Goal: Task Accomplishment & Management: Complete application form

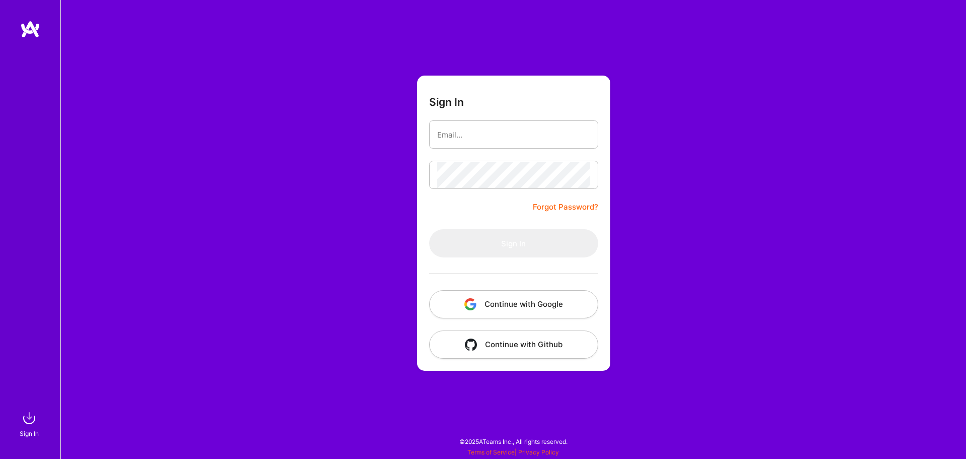
click at [493, 307] on button "Continue with Google" at bounding box center [513, 304] width 169 height 28
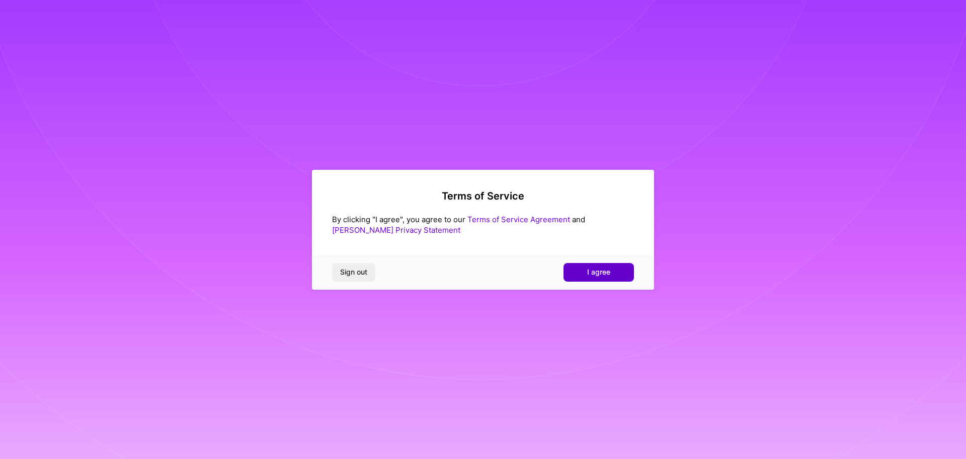
click at [612, 276] on button "I agree" at bounding box center [599, 272] width 70 height 18
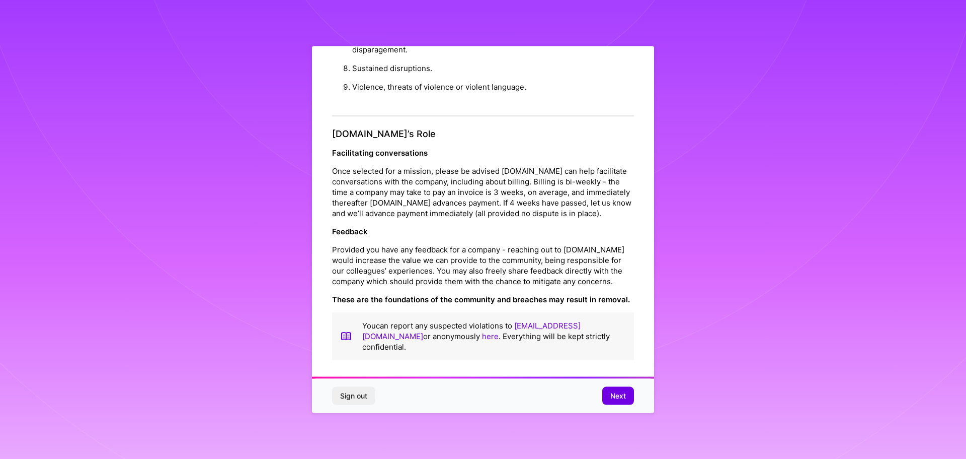
scroll to position [1, 0]
click at [622, 397] on span "Next" at bounding box center [619, 396] width 16 height 10
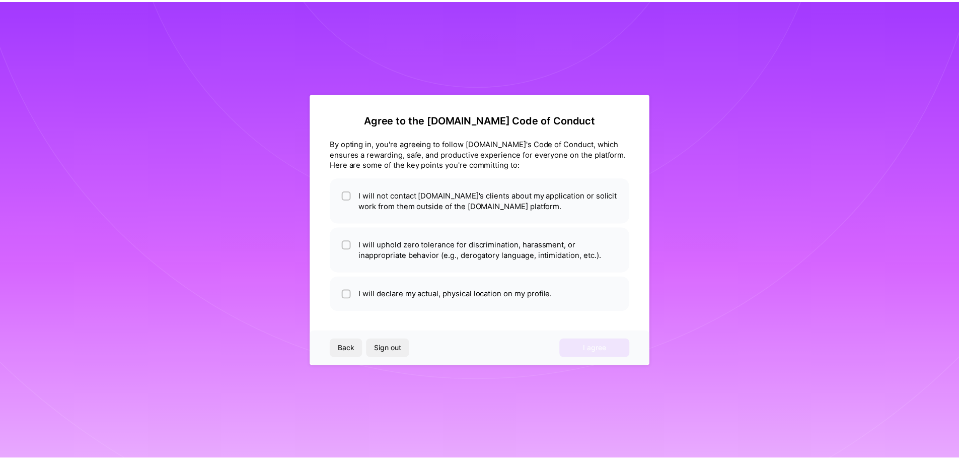
scroll to position [0, 0]
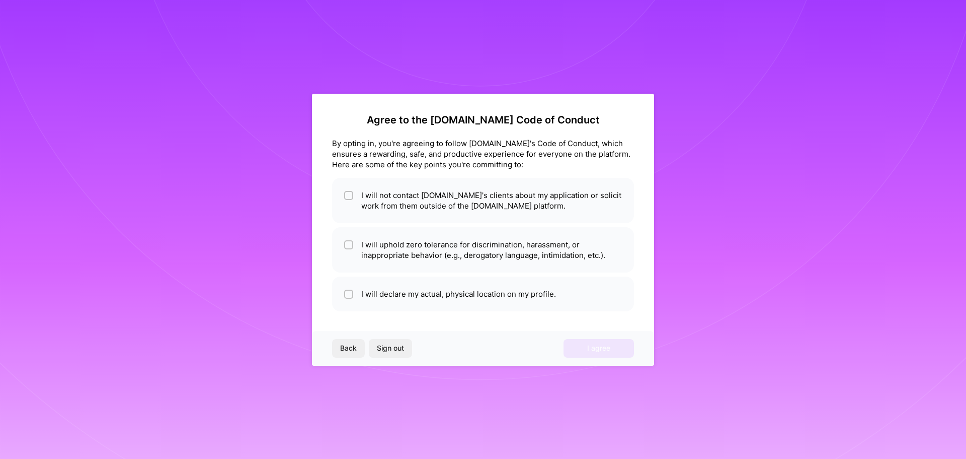
click at [929, 147] on div "Agree to the A.Team Code of Conduct By opting in, you're agreeing to follow A.T…" at bounding box center [483, 229] width 966 height 459
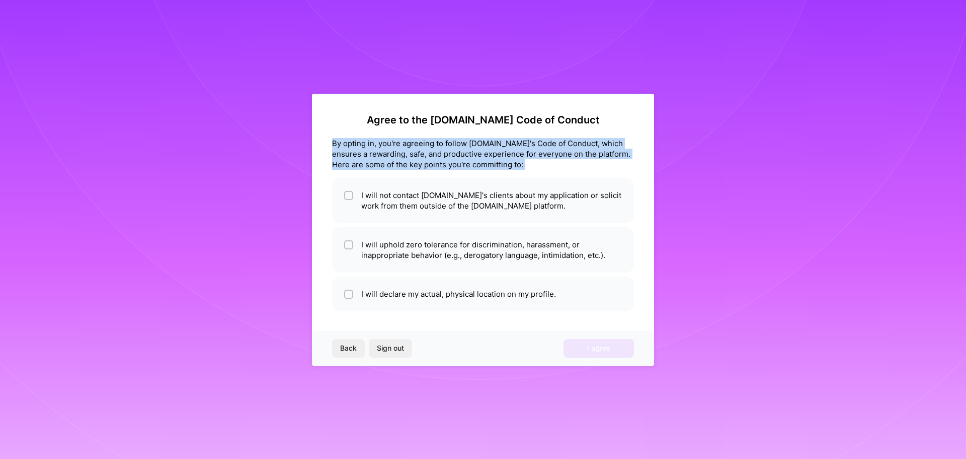
drag, startPoint x: 334, startPoint y: 143, endPoint x: 539, endPoint y: 172, distance: 206.3
click at [539, 172] on div "Agree to the A.Team Code of Conduct By opting in, you're agreeing to follow A.T…" at bounding box center [483, 212] width 302 height 197
click at [539, 171] on div "Agree to the A.Team Code of Conduct By opting in, you're agreeing to follow A.T…" at bounding box center [483, 212] width 302 height 197
drag, startPoint x: 495, startPoint y: 170, endPoint x: 334, endPoint y: 144, distance: 163.5
click at [334, 144] on div "Agree to the A.Team Code of Conduct By opting in, you're agreeing to follow A.T…" at bounding box center [483, 212] width 302 height 197
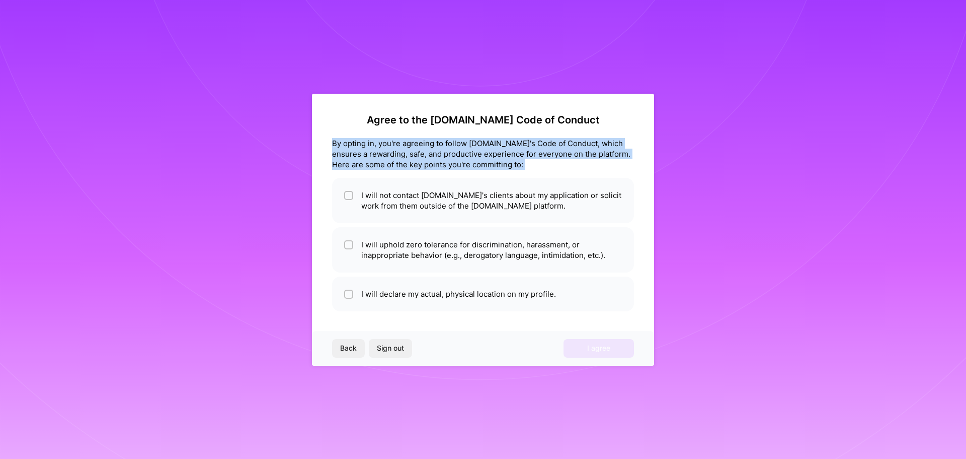
click at [334, 144] on div "By opting in, you're agreeing to follow A.Team's Code of Conduct, which ensures…" at bounding box center [483, 154] width 302 height 32
drag, startPoint x: 334, startPoint y: 143, endPoint x: 523, endPoint y: 174, distance: 191.7
click at [523, 174] on div "Agree to the A.Team Code of Conduct By opting in, you're agreeing to follow A.T…" at bounding box center [483, 212] width 302 height 197
click at [521, 171] on div "Agree to the A.Team Code of Conduct By opting in, you're agreeing to follow A.T…" at bounding box center [483, 212] width 302 height 197
drag, startPoint x: 515, startPoint y: 169, endPoint x: 338, endPoint y: 146, distance: 179.1
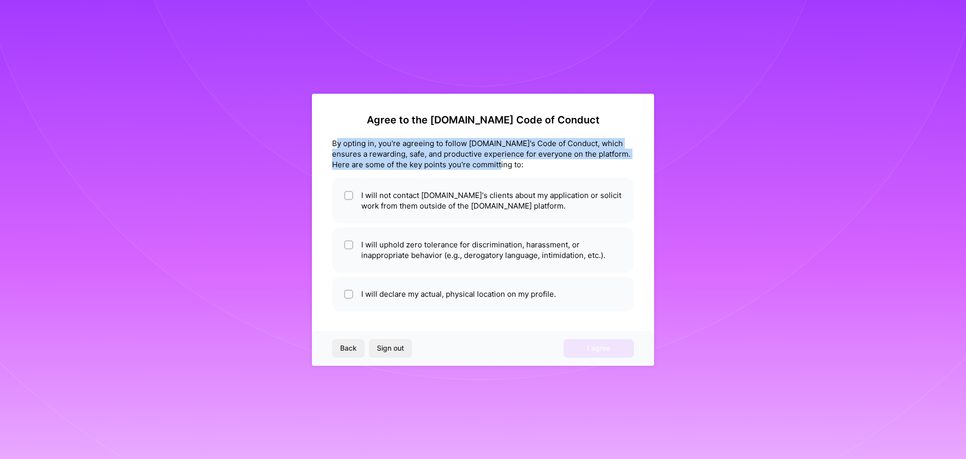
click at [338, 146] on div "By opting in, you're agreeing to follow A.Team's Code of Conduct, which ensures…" at bounding box center [483, 154] width 302 height 32
click at [335, 144] on div "By opting in, you're agreeing to follow A.Team's Code of Conduct, which ensures…" at bounding box center [483, 154] width 302 height 32
drag, startPoint x: 333, startPoint y: 143, endPoint x: 509, endPoint y: 169, distance: 178.0
click at [509, 169] on div "By opting in, you're agreeing to follow A.Team's Code of Conduct, which ensures…" at bounding box center [483, 154] width 302 height 32
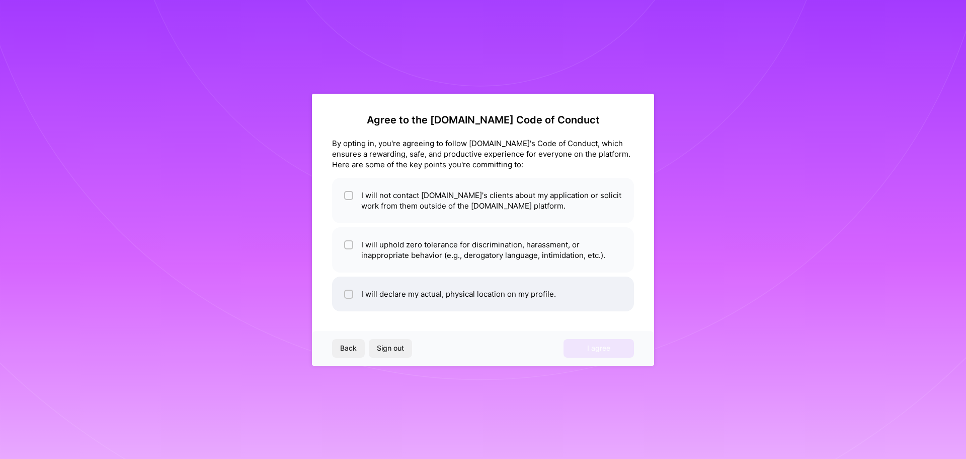
click at [344, 294] on div at bounding box center [348, 293] width 9 height 9
checkbox input "true"
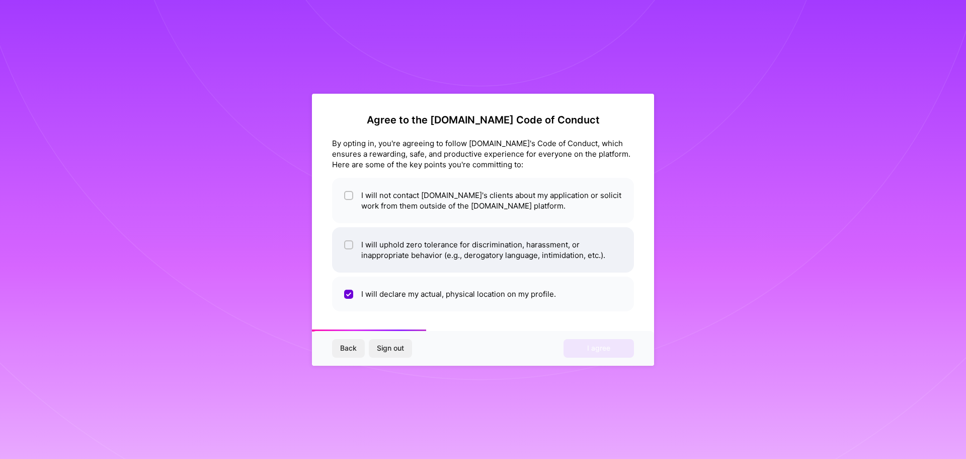
click at [349, 245] on input "checkbox" at bounding box center [349, 245] width 7 height 7
checkbox input "true"
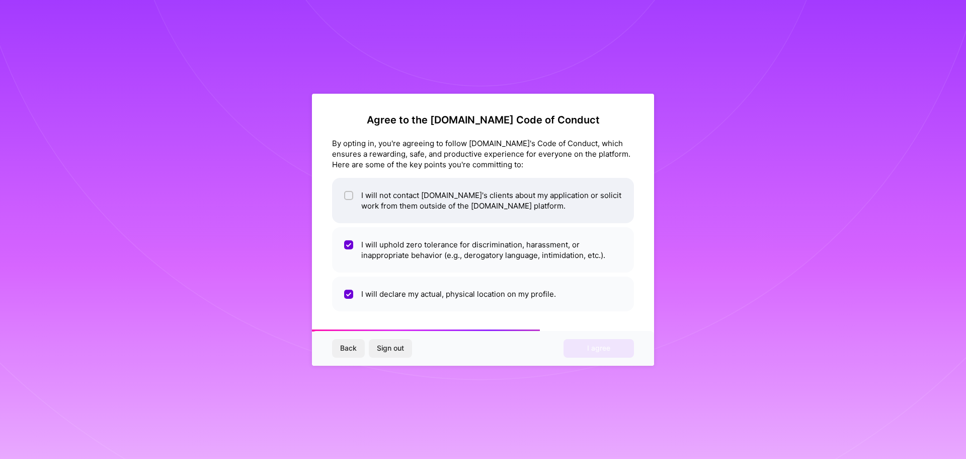
click at [348, 193] on input "checkbox" at bounding box center [349, 195] width 7 height 7
checkbox input "true"
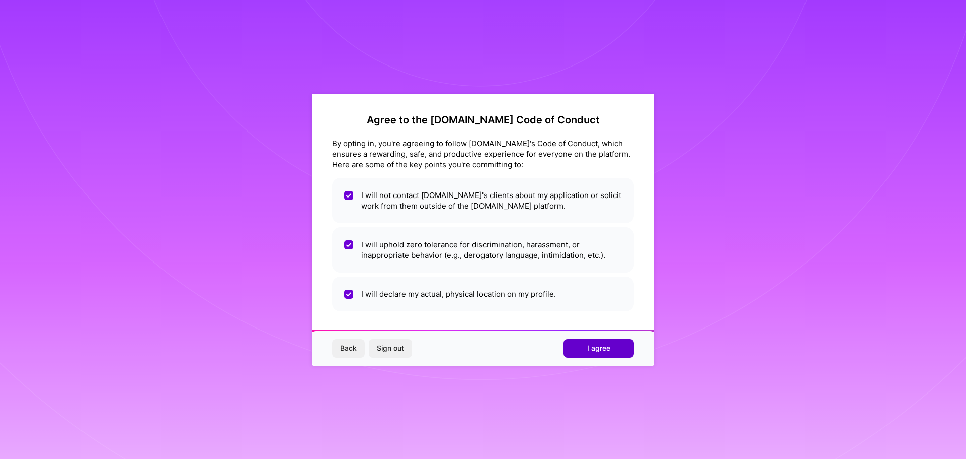
click at [606, 351] on span "I agree" at bounding box center [598, 348] width 23 height 10
